Goal: Task Accomplishment & Management: Manage account settings

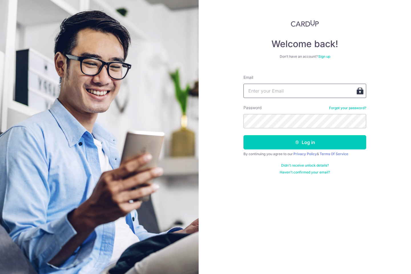
click at [303, 88] on input "Email" at bounding box center [305, 91] width 123 height 14
type input "[EMAIL_ADDRESS][DOMAIN_NAME]"
click at [244, 135] on button "Log in" at bounding box center [305, 142] width 123 height 14
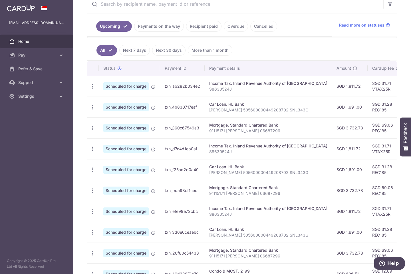
scroll to position [116, 0]
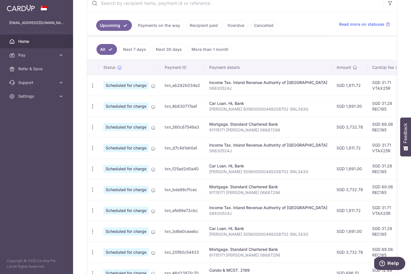
click at [210, 25] on link "Recipient paid" at bounding box center [203, 25] width 35 height 11
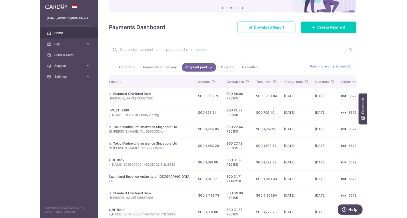
scroll to position [0, 0]
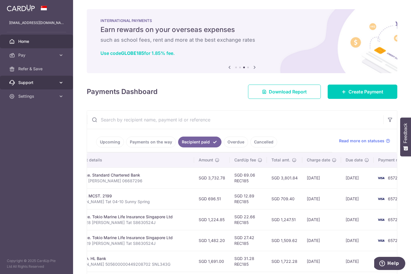
click at [22, 83] on span "Support" at bounding box center [37, 83] width 38 height 6
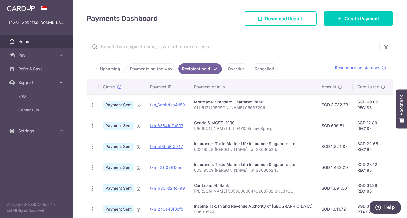
scroll to position [73, 0]
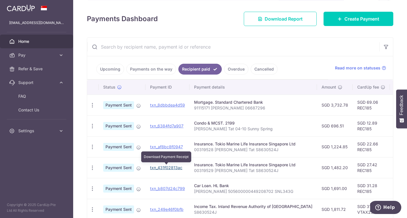
click at [174, 167] on link "txn_431f02813ac" at bounding box center [166, 167] width 32 height 5
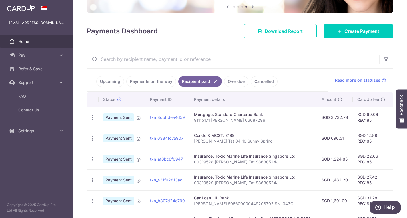
scroll to position [60, 0]
click at [199, 58] on input "text" at bounding box center [233, 59] width 292 height 18
paste input "(txn_91a9139aecd"
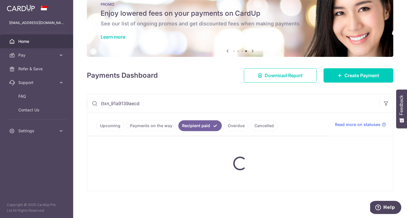
click at [102, 104] on input "(txn_91a9139aecd" at bounding box center [233, 103] width 292 height 18
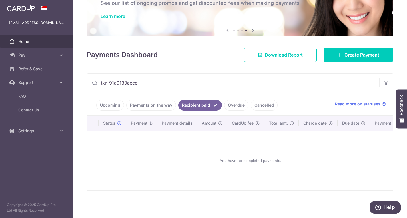
type input "txn_91a9139aecd"
click at [116, 103] on link "Upcoming" at bounding box center [110, 105] width 28 height 11
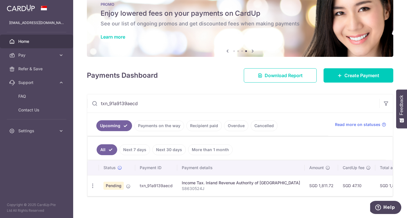
scroll to position [22, 0]
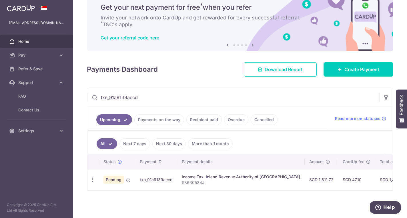
click at [157, 120] on link "Payments on the way" at bounding box center [159, 119] width 50 height 11
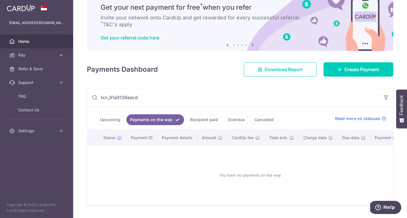
click at [198, 120] on link "Recipient paid" at bounding box center [203, 119] width 35 height 11
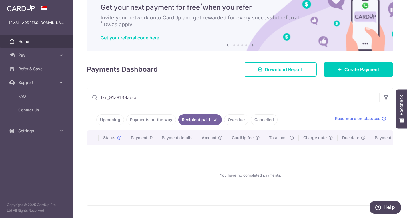
click at [231, 117] on link "Overdue" at bounding box center [236, 119] width 24 height 11
click at [184, 119] on link "Recipient paid" at bounding box center [195, 119] width 35 height 11
click at [115, 116] on link "Upcoming" at bounding box center [110, 119] width 28 height 11
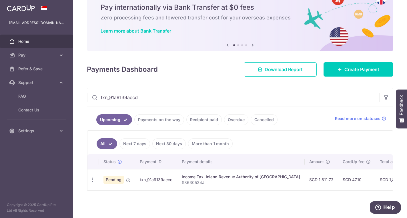
click at [152, 119] on link "Payments on the way" at bounding box center [159, 119] width 50 height 11
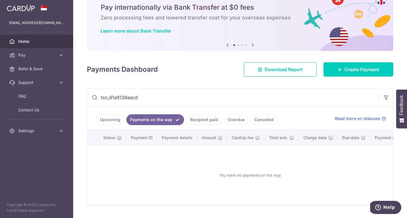
click at [196, 118] on link "Recipient paid" at bounding box center [203, 119] width 35 height 11
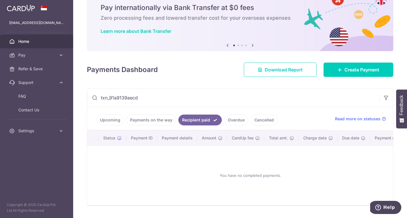
click at [228, 122] on link "Overdue" at bounding box center [236, 119] width 24 height 11
click at [257, 124] on link "Cancelled" at bounding box center [263, 119] width 27 height 11
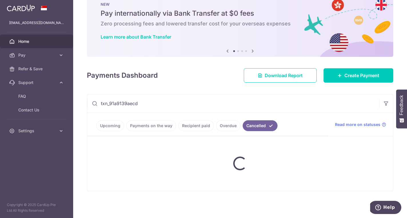
scroll to position [16, 0]
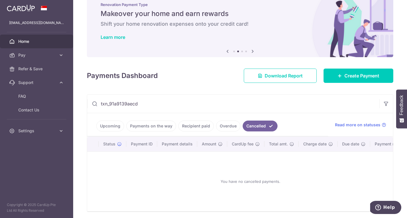
click at [117, 124] on link "Upcoming" at bounding box center [110, 125] width 28 height 11
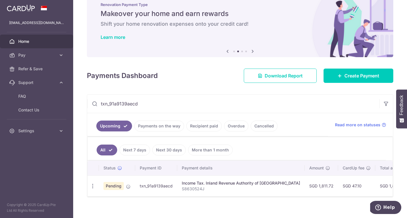
scroll to position [22, 0]
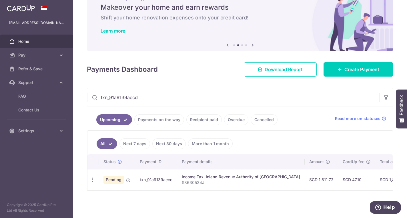
click at [191, 145] on link "More than 1 month" at bounding box center [210, 143] width 45 height 11
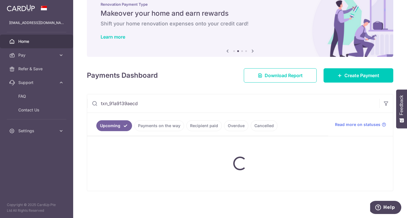
scroll to position [22, 0]
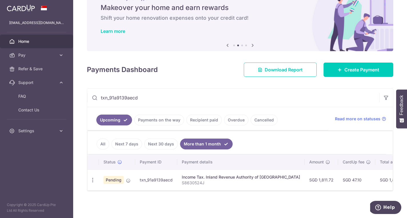
drag, startPoint x: 81, startPoint y: 98, endPoint x: 76, endPoint y: 98, distance: 4.9
click at [76, 98] on div "× Pause Schedule Pause all future payments in this series Pause just this one p…" at bounding box center [239, 109] width 333 height 218
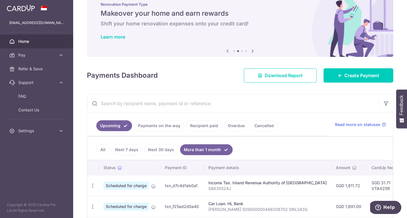
scroll to position [22, 0]
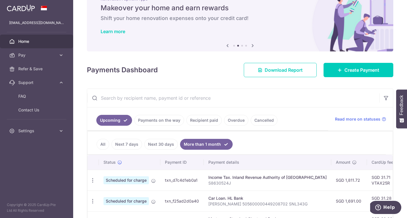
click at [163, 99] on input "text" at bounding box center [233, 98] width 292 height 18
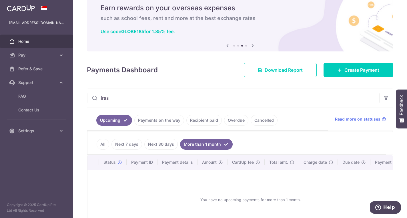
type input "iras"
click at [24, 41] on span "Home" at bounding box center [37, 42] width 38 height 6
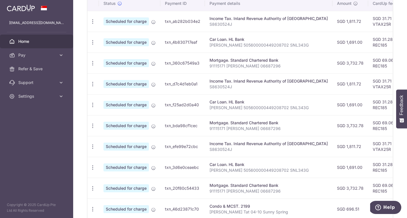
scroll to position [224, 0]
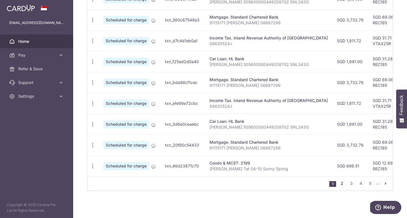
click at [341, 182] on link "2" at bounding box center [341, 183] width 7 height 7
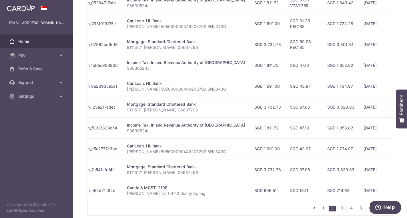
scroll to position [0, 82]
click at [339, 206] on link "3" at bounding box center [341, 207] width 7 height 7
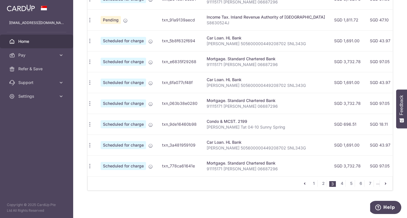
scroll to position [223, 0]
click at [342, 184] on link "4" at bounding box center [341, 183] width 7 height 7
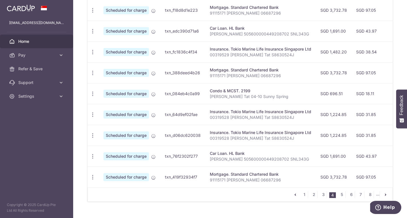
scroll to position [213, 0]
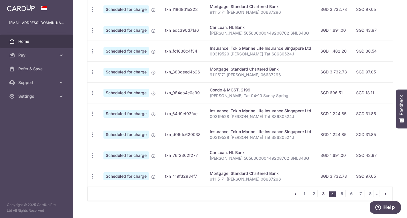
click at [324, 192] on link "3" at bounding box center [322, 193] width 7 height 7
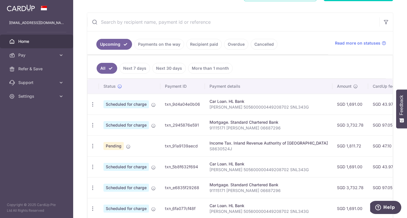
scroll to position [109, 0]
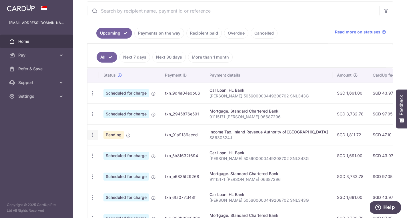
click at [93, 133] on icon "button" at bounding box center [93, 135] width 6 height 6
click at [108, 167] on span "Cancel payment" at bounding box center [123, 164] width 38 height 7
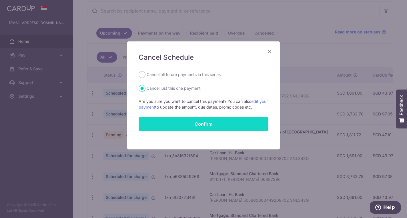
click at [230, 122] on button "Confirm" at bounding box center [203, 124] width 130 height 14
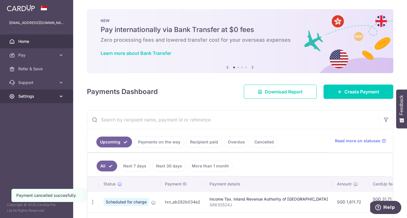
click at [25, 96] on span "Settings" at bounding box center [37, 96] width 38 height 6
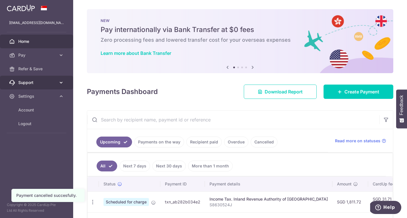
click at [28, 84] on span "Support" at bounding box center [37, 83] width 38 height 6
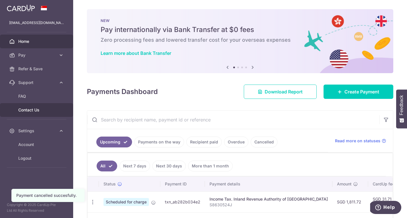
click at [25, 110] on span "Contact Us" at bounding box center [37, 110] width 38 height 6
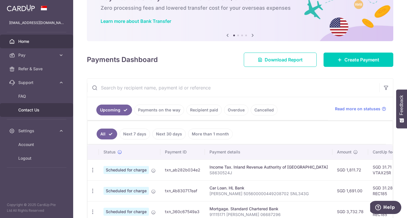
scroll to position [27, 0]
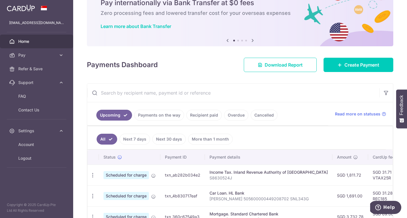
click at [170, 112] on link "Payments on the way" at bounding box center [159, 115] width 50 height 11
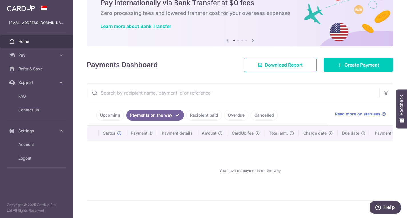
click at [202, 115] on link "Recipient paid" at bounding box center [203, 115] width 35 height 11
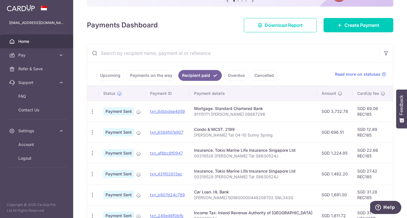
scroll to position [104, 0]
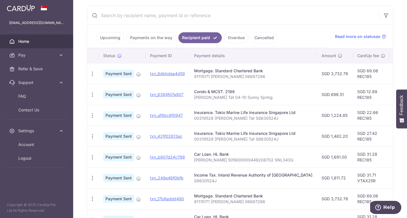
click at [184, 136] on td "txn_431f02813ac" at bounding box center [167, 136] width 44 height 21
drag, startPoint x: 182, startPoint y: 136, endPoint x: 154, endPoint y: 137, distance: 27.7
click at [150, 137] on td "txn_431f02813ac Download Payment Receipt" at bounding box center [167, 136] width 44 height 21
click at [163, 136] on link "txn_431f02813ac" at bounding box center [166, 136] width 32 height 5
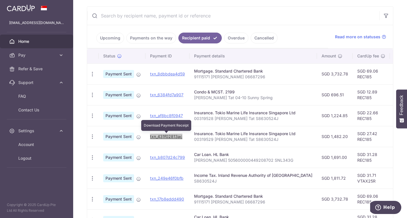
scroll to position [105, 0]
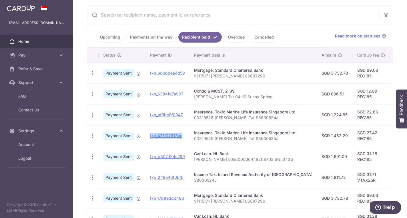
click at [184, 134] on td "txn_431f02813ac" at bounding box center [167, 135] width 44 height 21
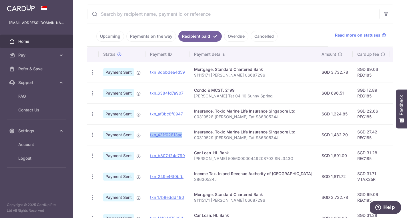
drag, startPoint x: 183, startPoint y: 136, endPoint x: 149, endPoint y: 136, distance: 34.0
click at [150, 136] on td "txn_431f02813ac" at bounding box center [167, 134] width 44 height 21
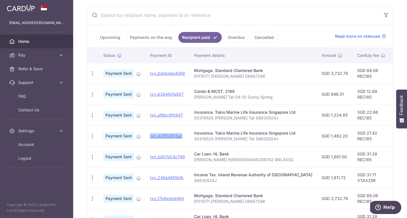
copy link "txn_431f02813ac"
